Goal: Task Accomplishment & Management: Use online tool/utility

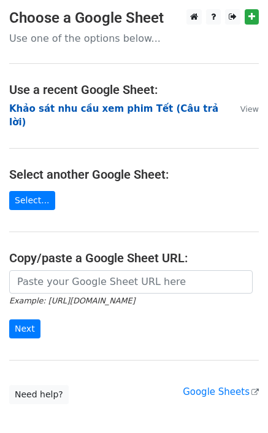
click at [145, 107] on strong "Khảo sát nhu cầu xem phim Tết (Câu trả lời)" at bounding box center [113, 115] width 209 height 25
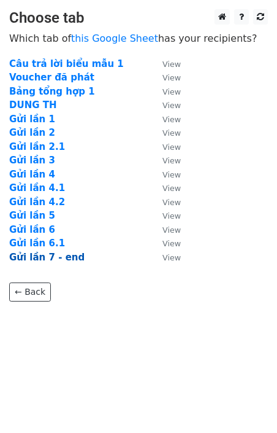
click at [57, 260] on strong "Gửi lần 7 - end" at bounding box center [46, 257] width 75 height 11
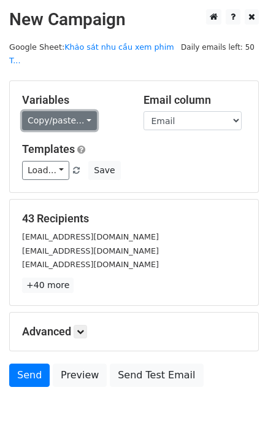
click at [59, 111] on link "Copy/paste..." at bounding box center [59, 120] width 75 height 19
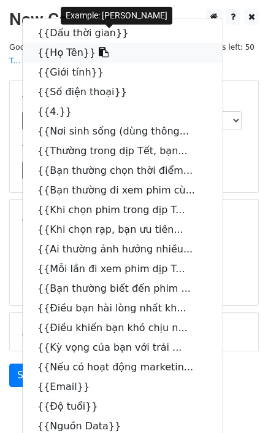
click at [67, 43] on link "{{Họ Tên}}" at bounding box center [123, 53] width 200 height 20
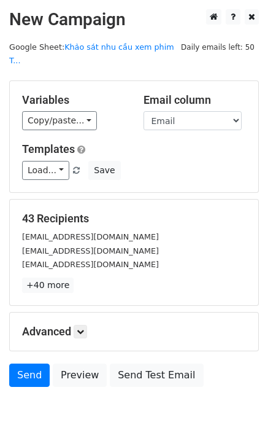
click at [63, 93] on div "Variables Copy/paste... {{Dấu thời gian}} {{Họ Tên}} {{Giới tính}} {{Số điện th…" at bounding box center [74, 111] width 122 height 37
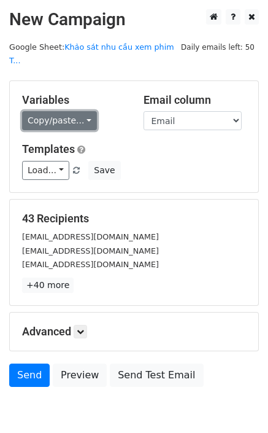
click at [62, 111] on link "Copy/paste..." at bounding box center [59, 120] width 75 height 19
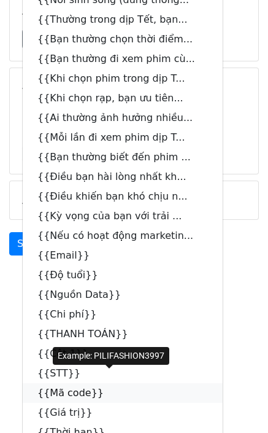
click at [82, 383] on link "{{Mã code}}" at bounding box center [123, 393] width 200 height 20
